Goal: Information Seeking & Learning: Compare options

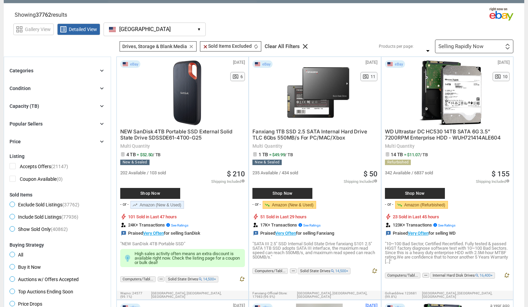
scroll to position [17, 0]
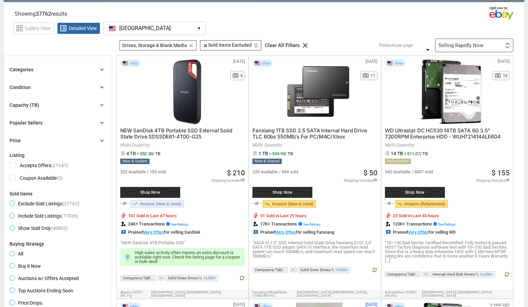
click at [79, 66] on div "Categories chevron_right" at bounding box center [58, 69] width 96 height 8
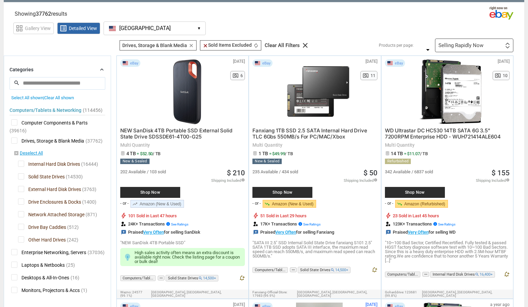
click at [73, 68] on div "Categories chevron_right" at bounding box center [58, 69] width 96 height 8
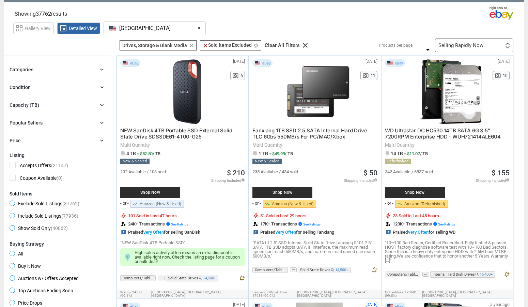
click at [28, 88] on div "Condition" at bounding box center [20, 87] width 21 height 7
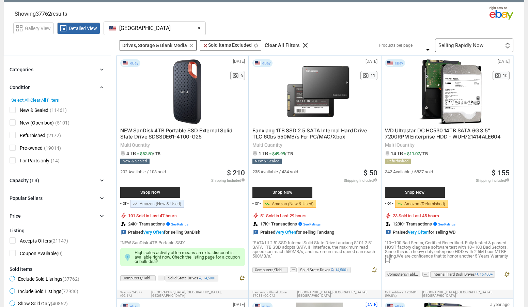
click at [28, 88] on div "Condition" at bounding box center [20, 87] width 21 height 7
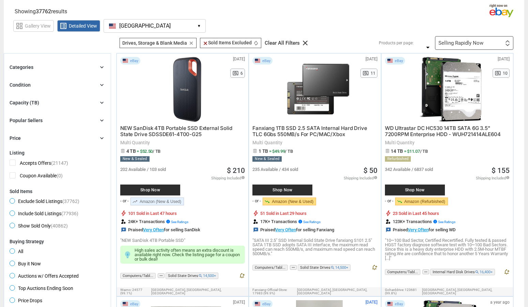
scroll to position [17, 0]
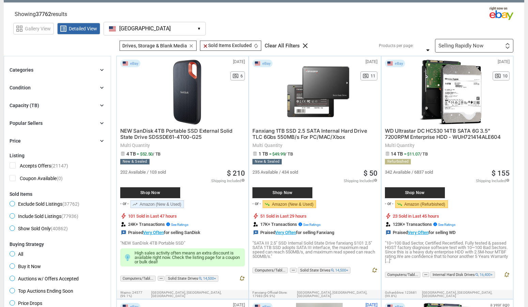
click at [31, 104] on div "Capacity (TB)" at bounding box center [25, 105] width 30 height 7
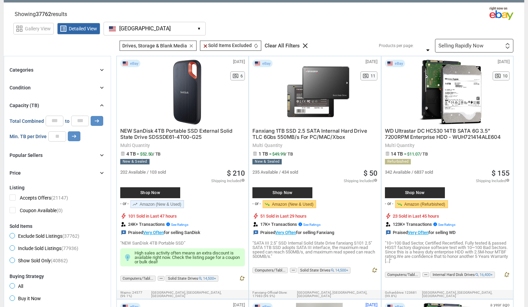
click at [31, 104] on div "Capacity (TB)" at bounding box center [25, 105] width 30 height 7
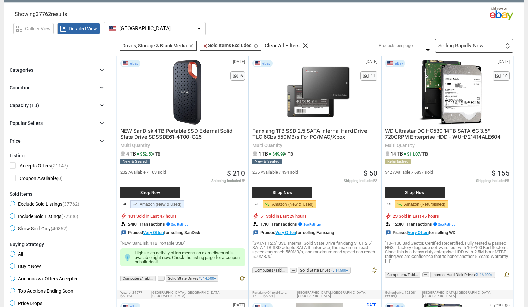
click at [48, 124] on div "Popular Sellers chevron_right" at bounding box center [58, 123] width 96 height 8
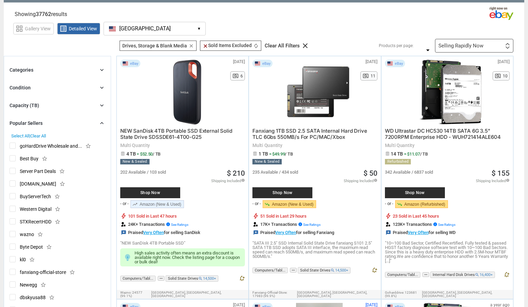
click at [48, 124] on div "Popular Sellers chevron_right" at bounding box center [58, 123] width 96 height 8
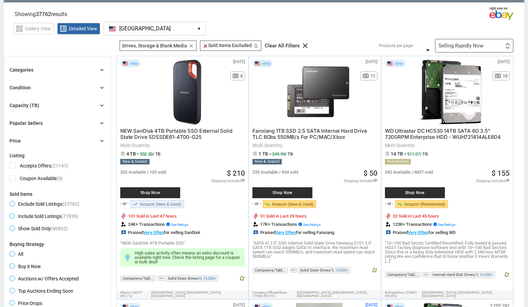
click at [48, 124] on div "Popular Sellers chevron_right" at bounding box center [58, 123] width 96 height 8
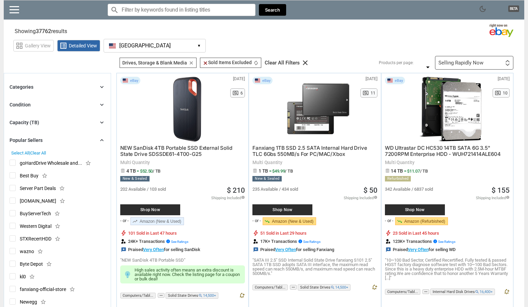
scroll to position [0, 0]
click at [471, 64] on div "Selling Rapidly Now" at bounding box center [461, 62] width 45 height 5
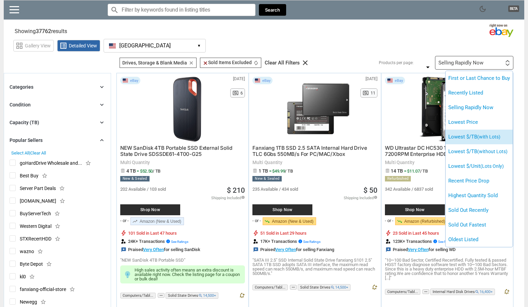
click at [481, 140] on li "Lowest $/TB (with Lots)" at bounding box center [479, 136] width 67 height 15
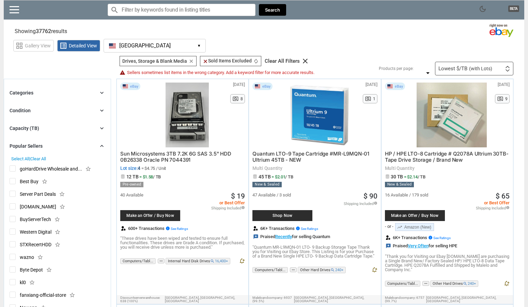
click at [481, 68] on span "(with Lots)" at bounding box center [480, 68] width 23 height 5
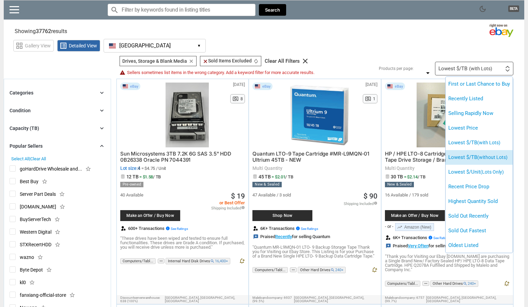
click at [489, 158] on span "(without Lots)" at bounding box center [492, 156] width 30 height 5
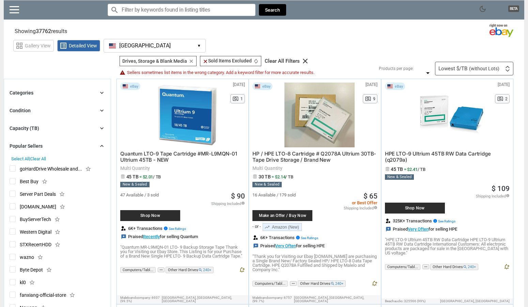
click at [45, 126] on div "Capacity (TB) chevron_right" at bounding box center [58, 128] width 96 height 8
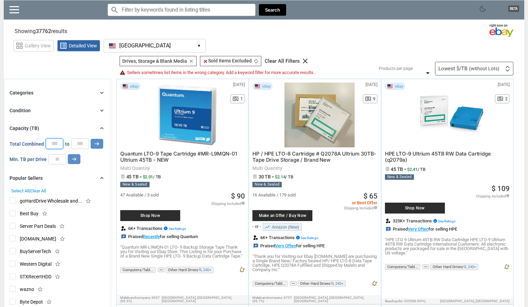
click at [56, 144] on input "*" at bounding box center [55, 143] width 18 height 10
click at [56, 160] on input "number" at bounding box center [57, 159] width 18 height 10
type input "*"
click at [76, 161] on icon "arrow_right_alt" at bounding box center [74, 159] width 6 height 6
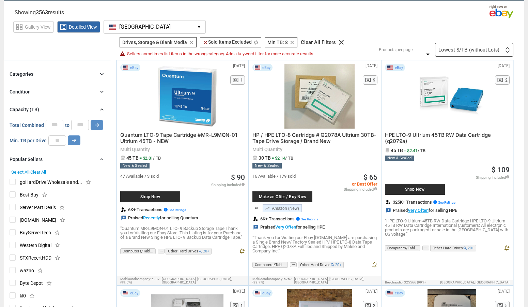
scroll to position [20, 0]
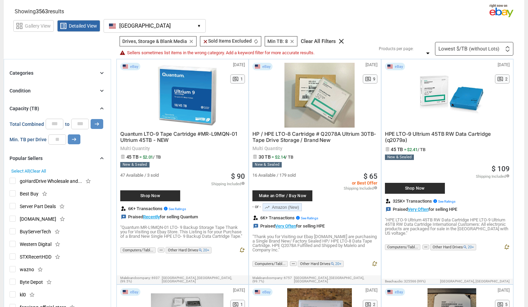
click at [47, 92] on div "Condition chevron_right" at bounding box center [58, 91] width 96 height 8
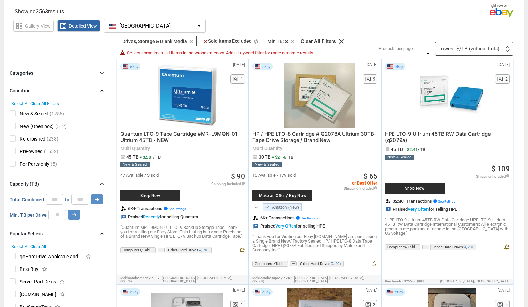
click at [13, 139] on span "Refurbished" at bounding box center [28, 139] width 36 height 9
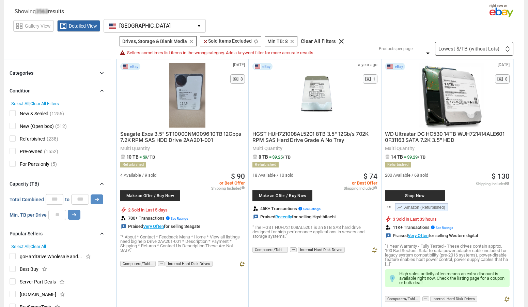
click at [12, 114] on span "New & Sealed" at bounding box center [29, 114] width 39 height 9
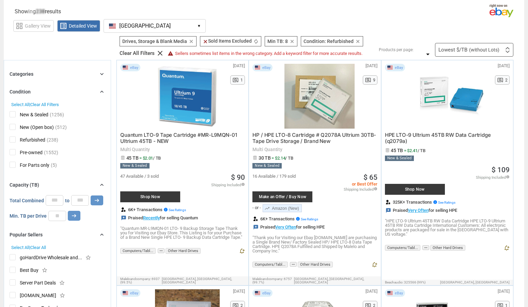
click at [13, 126] on span "New (Open box)" at bounding box center [32, 128] width 44 height 9
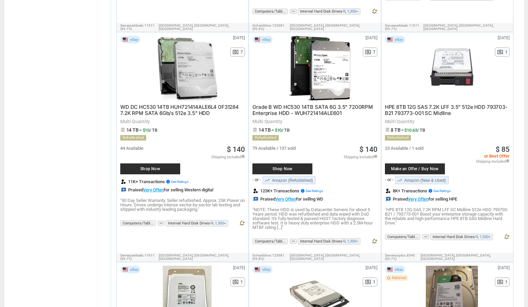
scroll to position [1018, 0]
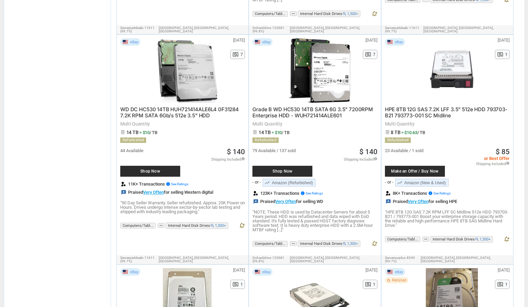
click at [279, 179] on link "trending_up Amazon (Refurbished)" at bounding box center [289, 183] width 53 height 8
click at [291, 169] on span "Shop Now" at bounding box center [282, 171] width 53 height 4
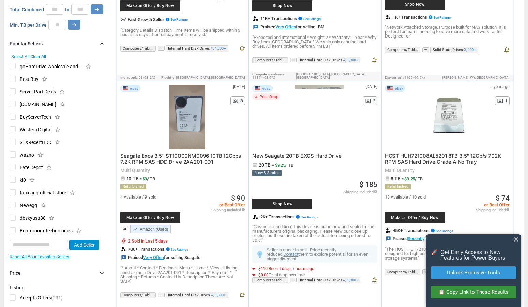
scroll to position [237, 0]
click at [298, 202] on span "Shop Now" at bounding box center [282, 204] width 53 height 4
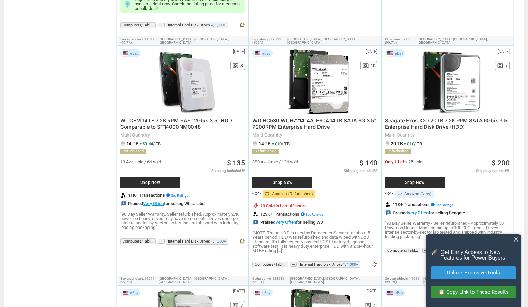
scroll to position [768, 0]
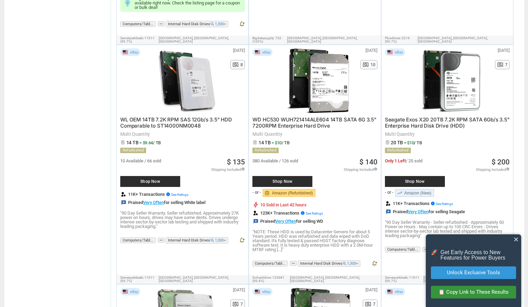
click at [294, 179] on span "Shop Now" at bounding box center [282, 181] width 53 height 4
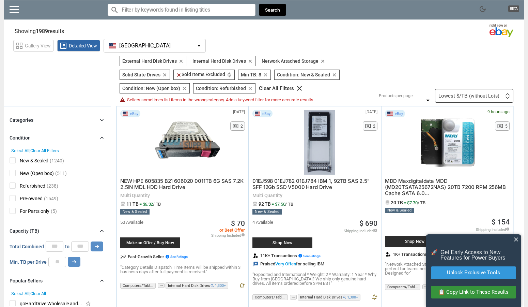
scroll to position [0, 0]
